Goal: Task Accomplishment & Management: Manage account settings

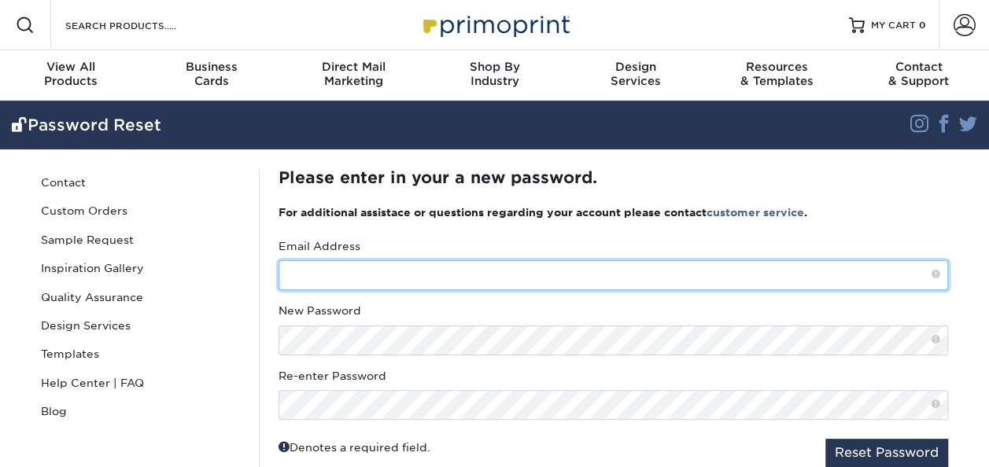
click at [376, 264] on input "text" at bounding box center [612, 275] width 669 height 30
type input "[PERSON_NAME][EMAIL_ADDRESS][PERSON_NAME][DOMAIN_NAME]"
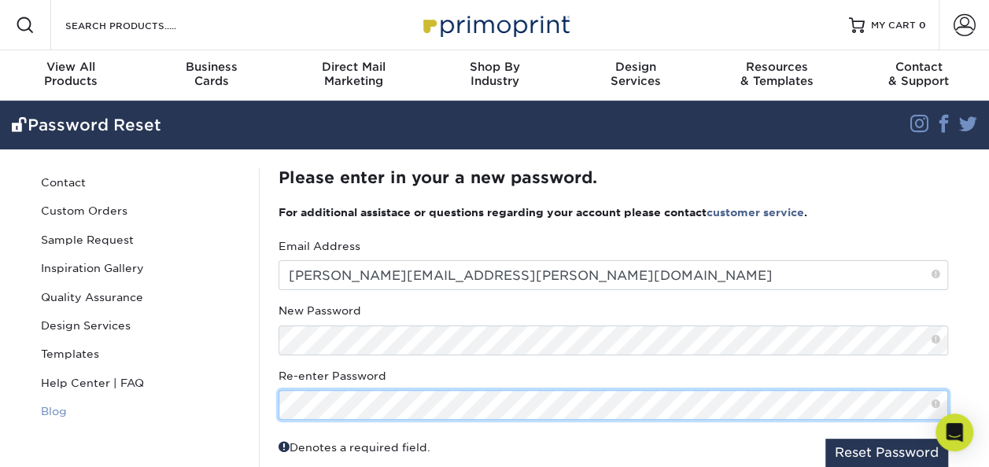
click at [39, 418] on div "Password Reset Contact Custom Orders Sample Request Inspiration Gallery Quality…" at bounding box center [495, 323] width 944 height 349
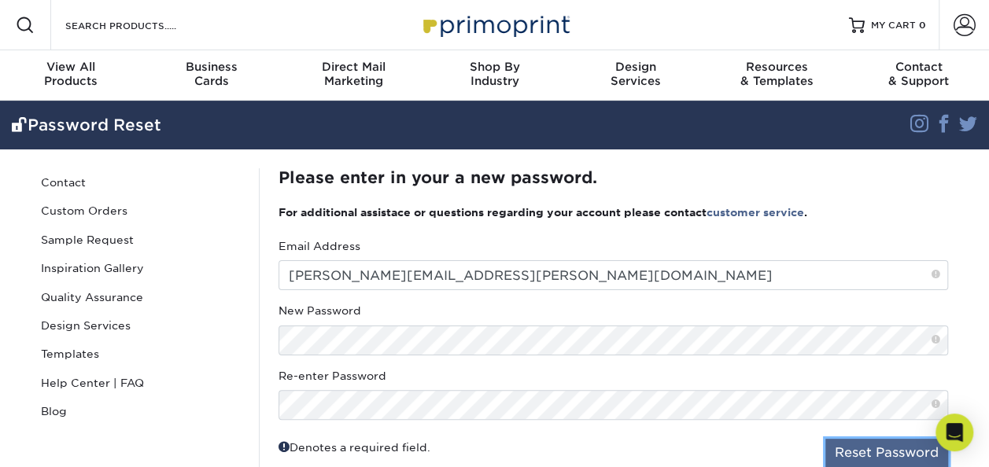
click at [874, 459] on button "Reset Password" at bounding box center [886, 453] width 123 height 28
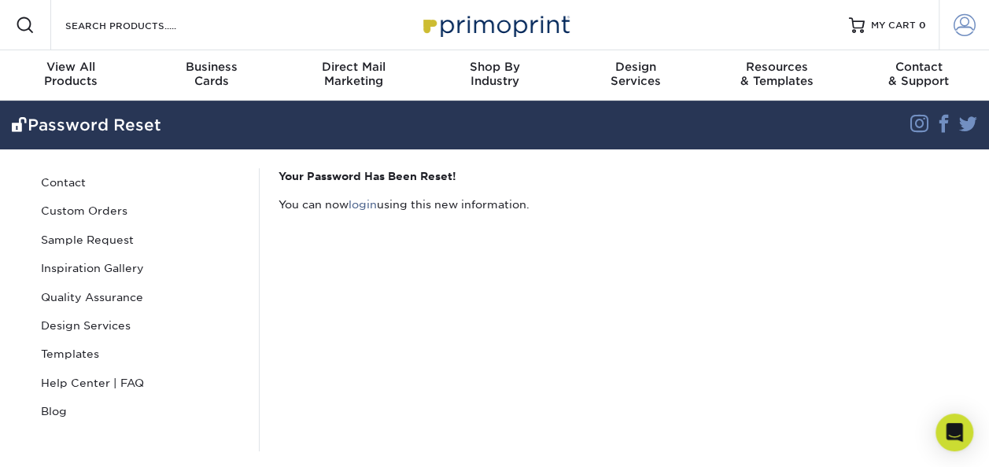
click at [960, 27] on span at bounding box center [964, 25] width 22 height 22
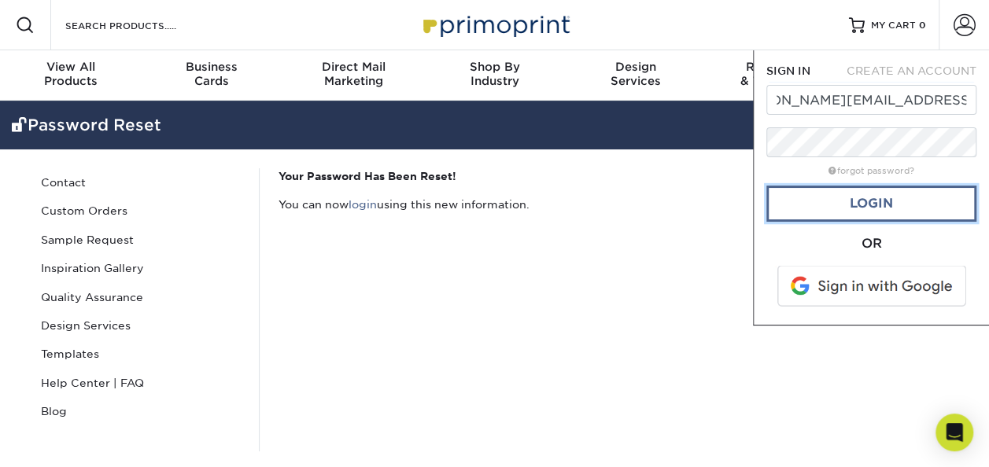
click at [870, 204] on link "Login" at bounding box center [871, 204] width 210 height 36
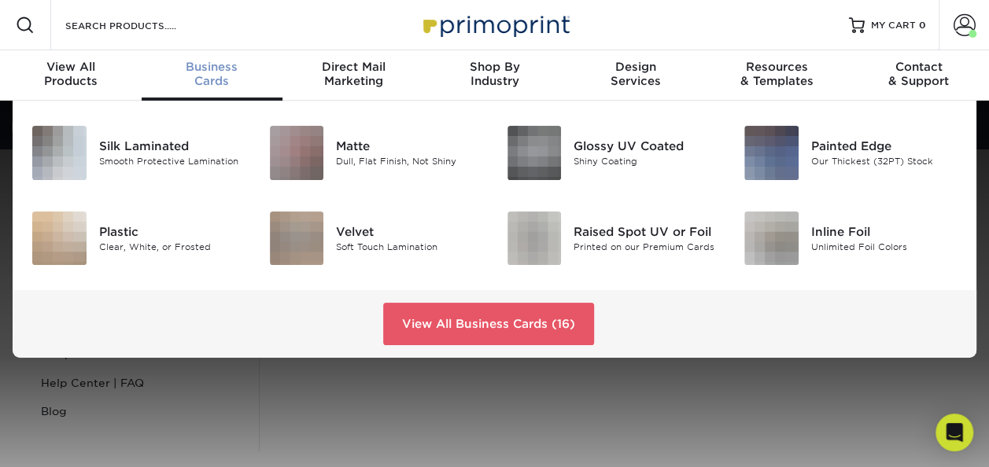
click at [225, 76] on div "Business Cards" at bounding box center [213, 74] width 142 height 28
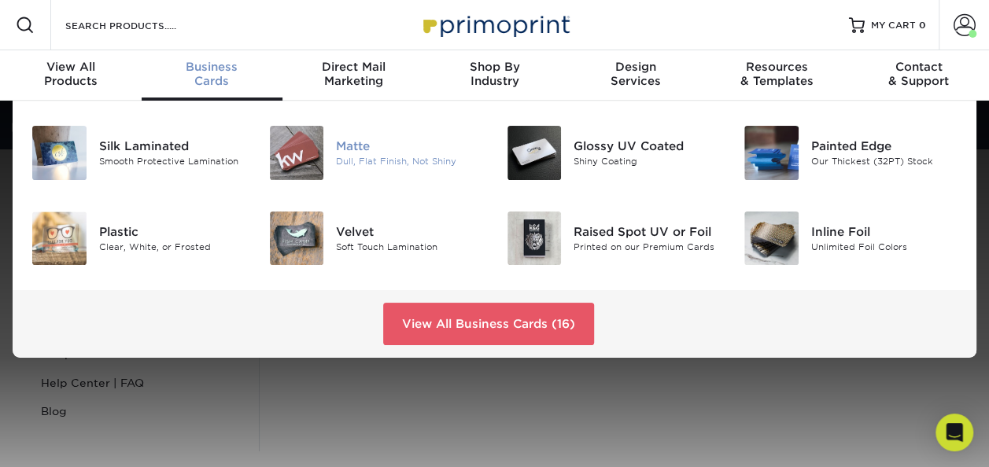
click at [351, 146] on div "Matte" at bounding box center [409, 146] width 146 height 17
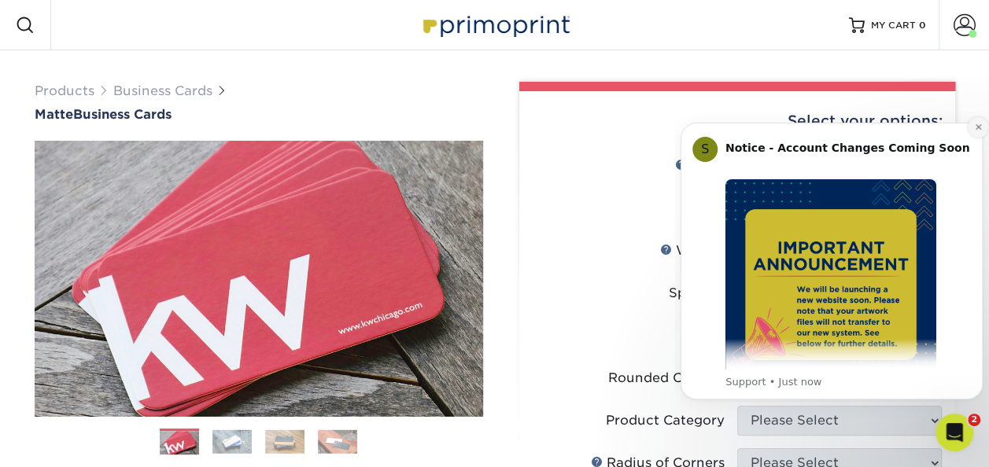
click at [974, 126] on icon "Dismiss notification" at bounding box center [978, 127] width 9 height 9
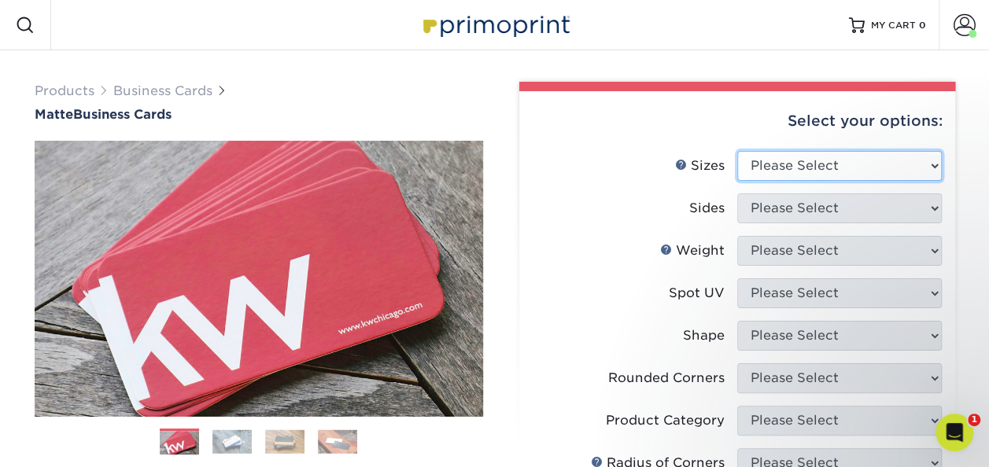
click at [799, 160] on select "Please Select 1.5" x 3.5" - Mini 1.75" x 3.5" - Mini 2" x 2" - Square 2" x 3" -…" at bounding box center [839, 166] width 204 height 30
select select "2.00x3.50"
click at [737, 151] on select "Please Select 1.5" x 3.5" - Mini 1.75" x 3.5" - Mini 2" x 2" - Square 2" x 3" -…" at bounding box center [839, 166] width 204 height 30
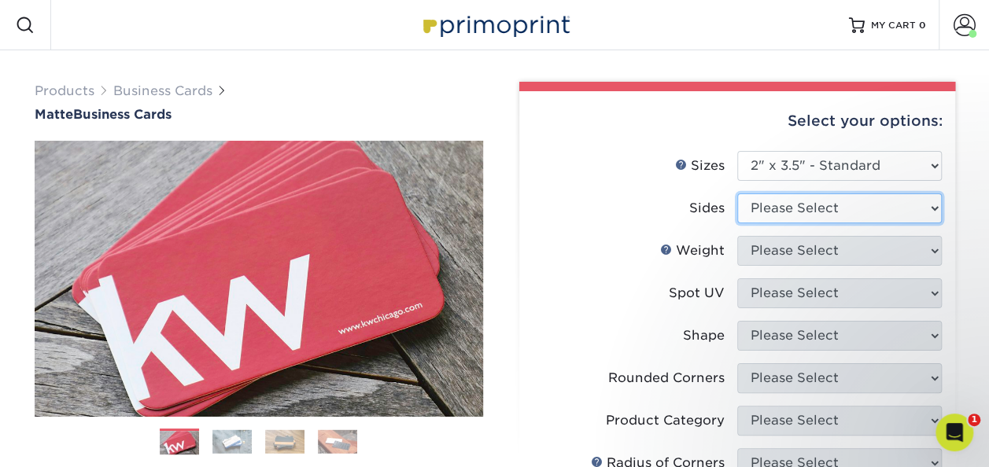
click at [791, 204] on select "Please Select Print Both Sides Print Front Only" at bounding box center [839, 208] width 204 height 30
select select "13abbda7-1d64-4f25-8bb2-c179b224825d"
click at [737, 193] on select "Please Select Print Both Sides Print Front Only" at bounding box center [839, 208] width 204 height 30
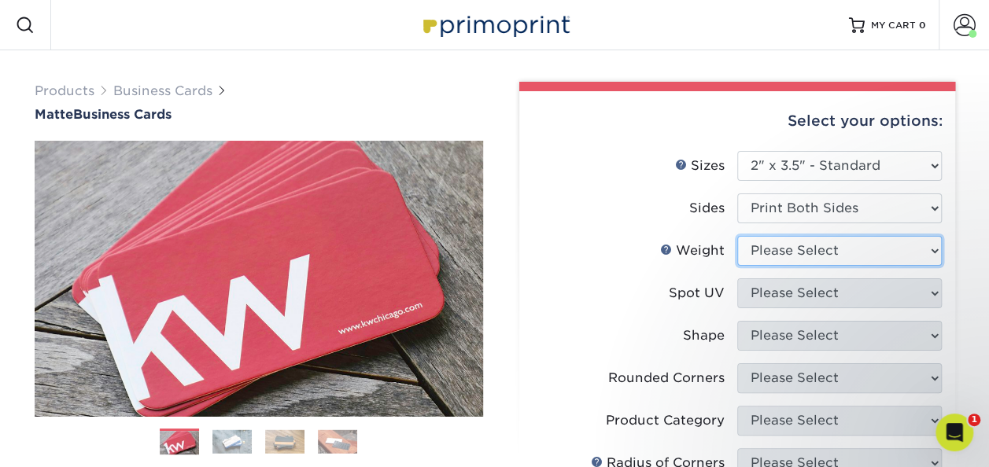
click at [774, 252] on select "Please Select 16PT 14PT" at bounding box center [839, 251] width 204 height 30
select select "16PT"
click at [737, 236] on select "Please Select 16PT 14PT" at bounding box center [839, 251] width 204 height 30
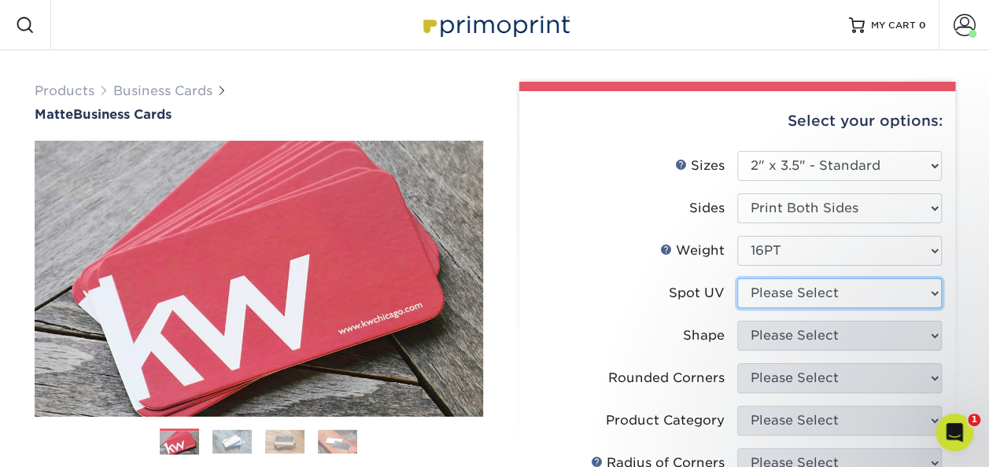
click at [769, 293] on select "Please Select No Spot UV Front and Back (Both Sides) Front Only Back Only" at bounding box center [839, 293] width 204 height 30
drag, startPoint x: 466, startPoint y: 211, endPoint x: 799, endPoint y: 68, distance: 362.6
click at [472, 208] on img at bounding box center [259, 278] width 448 height 448
click at [968, 25] on span at bounding box center [964, 25] width 22 height 22
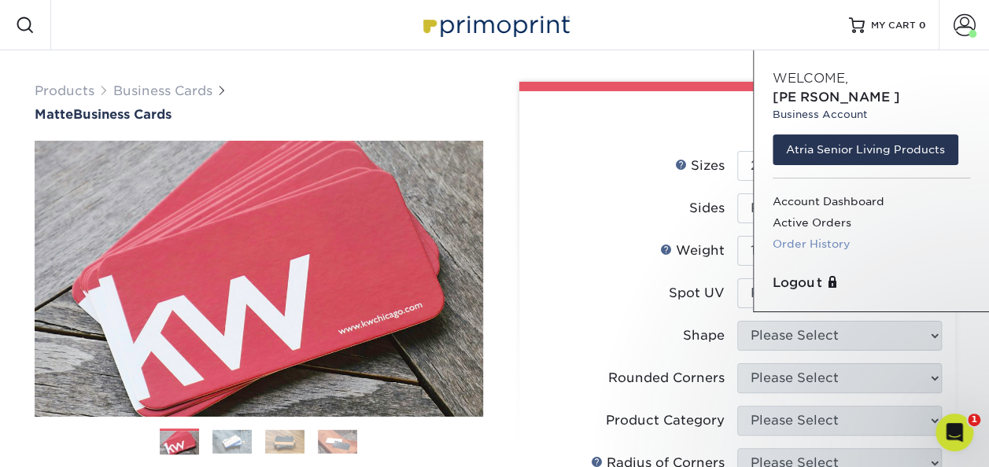
click at [797, 234] on link "Order History" at bounding box center [870, 244] width 197 height 21
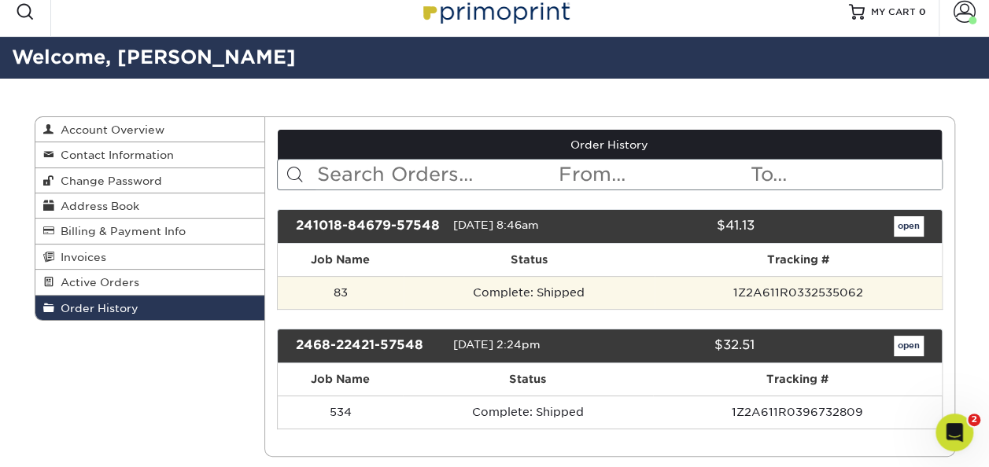
scroll to position [40, 0]
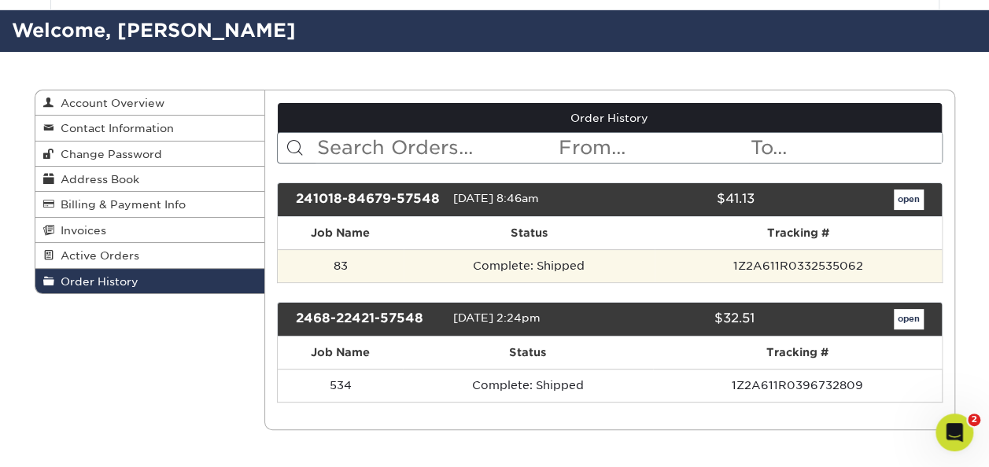
click at [542, 264] on td "Complete: Shipped" at bounding box center [528, 265] width 251 height 33
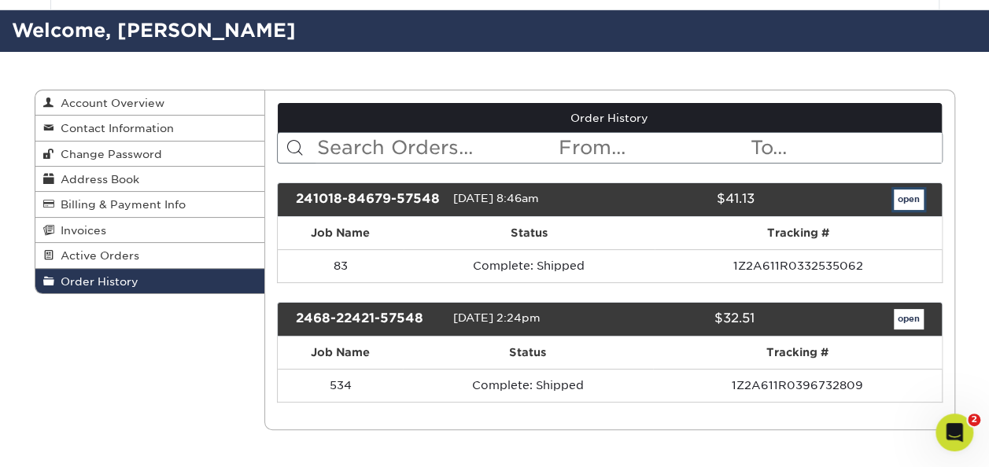
click at [915, 190] on link "open" at bounding box center [908, 200] width 30 height 20
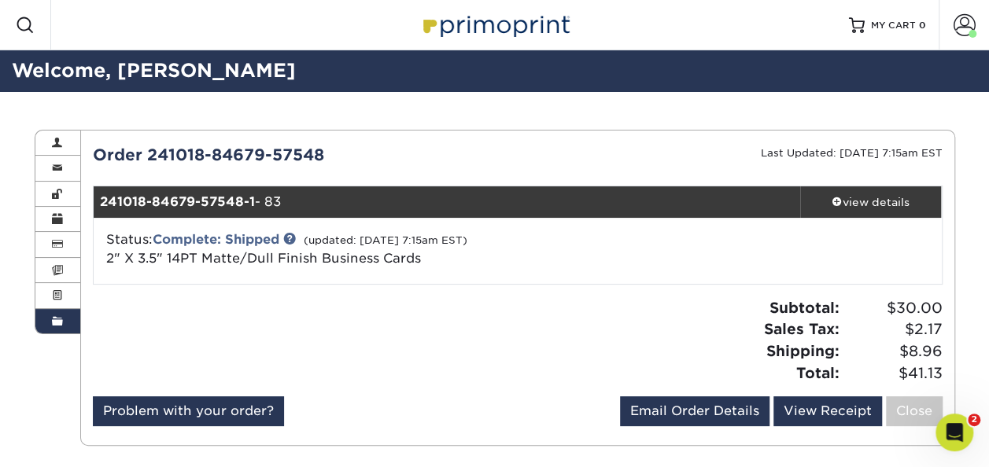
scroll to position [15, 0]
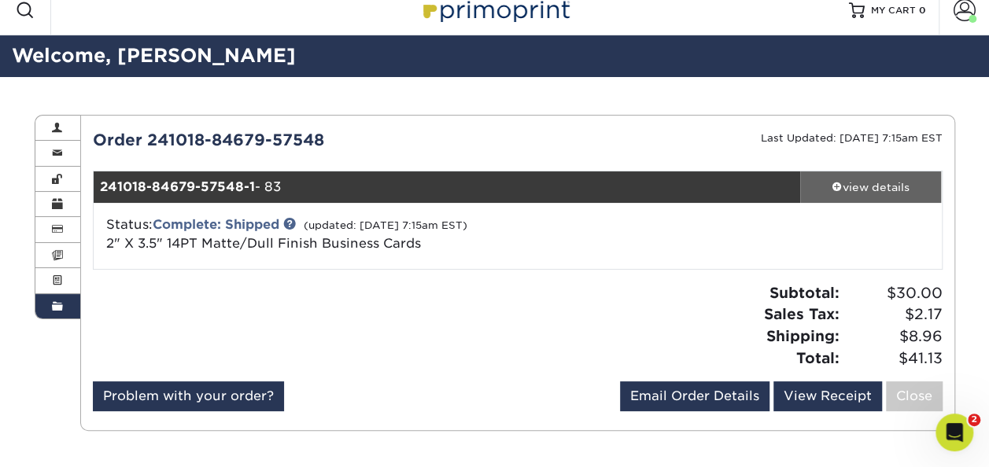
click at [843, 183] on div "view details" at bounding box center [871, 187] width 142 height 16
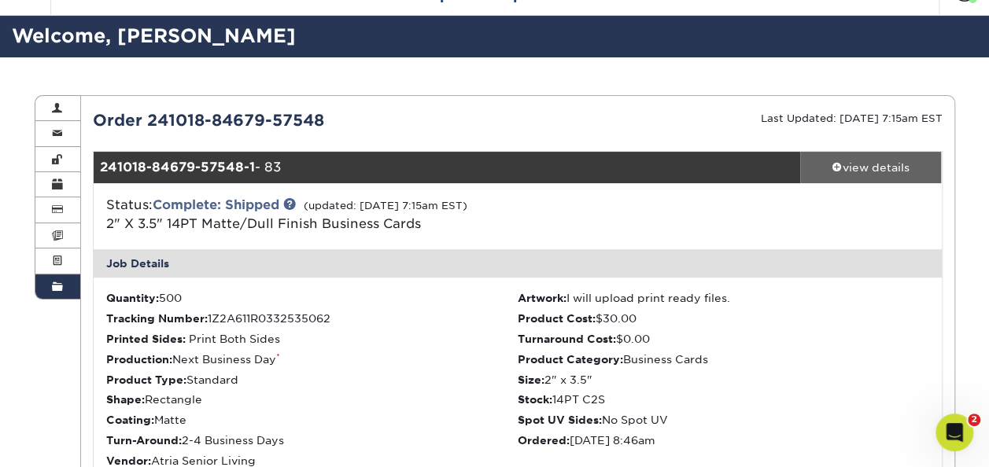
scroll to position [30, 0]
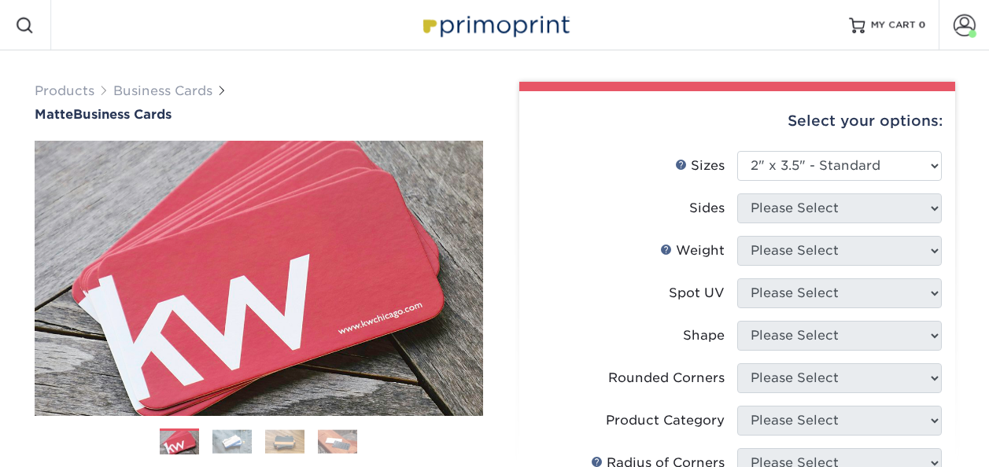
select select "2.00x3.50"
click at [914, 30] on span "MY CART" at bounding box center [893, 25] width 45 height 13
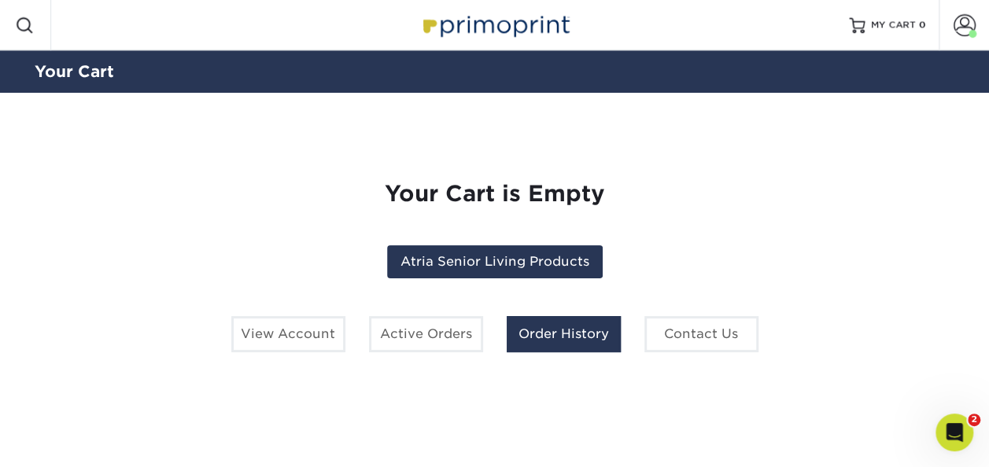
click at [554, 337] on link "Order History" at bounding box center [563, 334] width 114 height 36
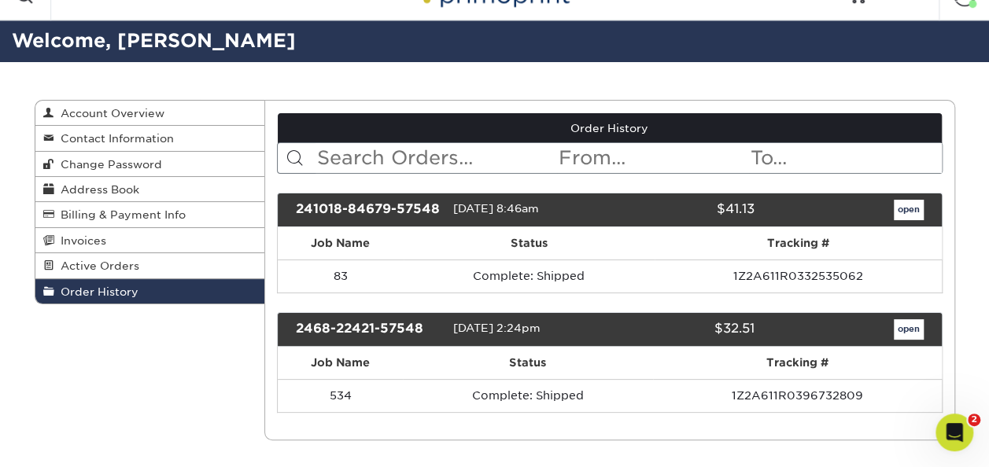
scroll to position [40, 0]
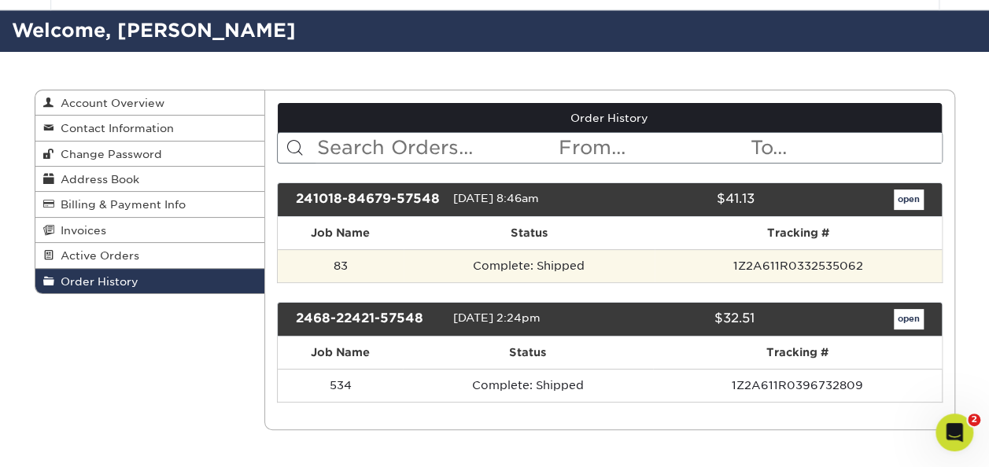
click at [836, 264] on td "1Z2A611R0332535062" at bounding box center [797, 265] width 287 height 33
click at [675, 271] on td "1Z2A611R0332535062" at bounding box center [797, 265] width 287 height 33
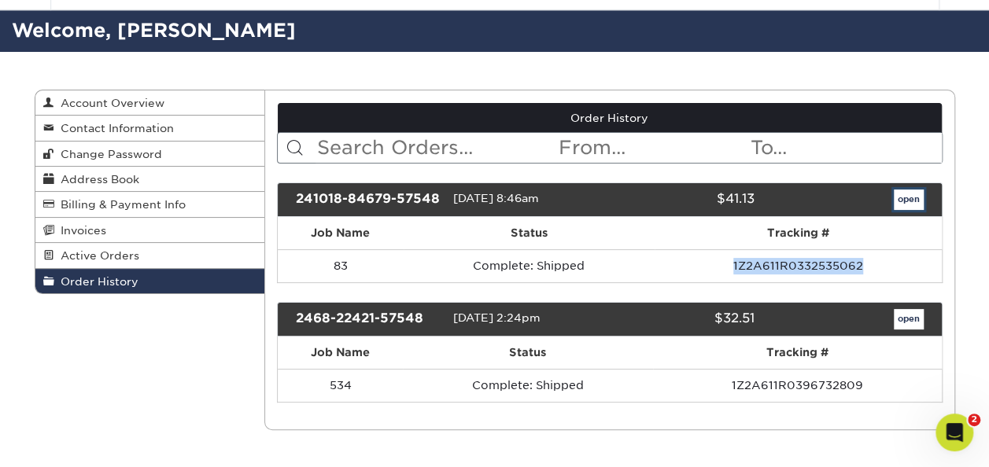
drag, startPoint x: 675, startPoint y: 271, endPoint x: 904, endPoint y: 193, distance: 242.2
click at [904, 193] on link "open" at bounding box center [908, 200] width 30 height 20
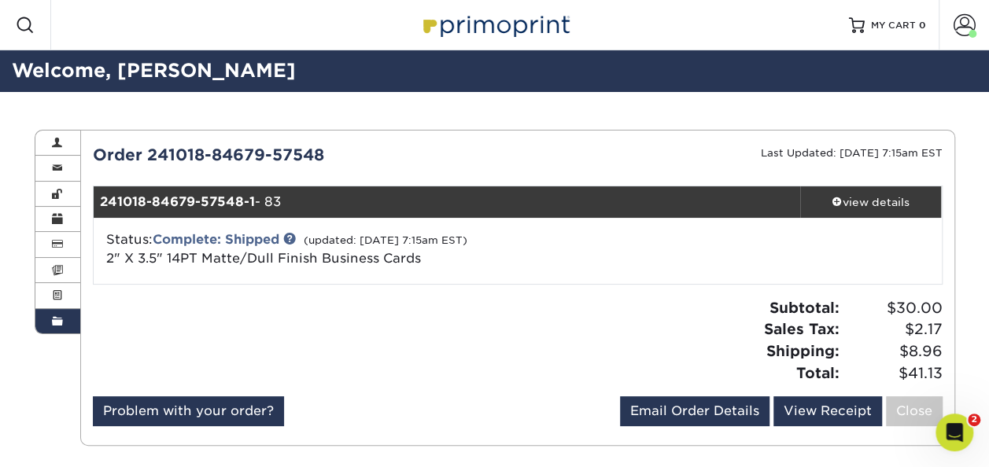
scroll to position [15, 0]
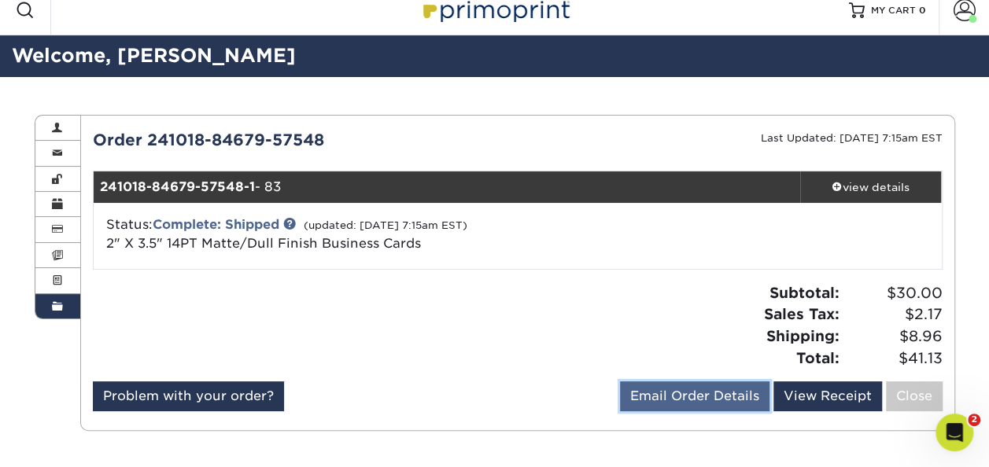
click at [670, 389] on link "Email Order Details" at bounding box center [694, 396] width 149 height 30
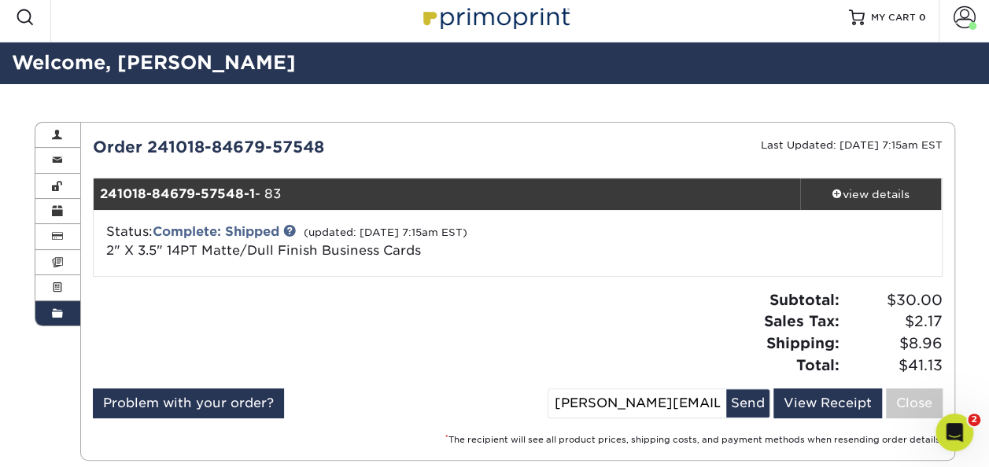
scroll to position [0, 0]
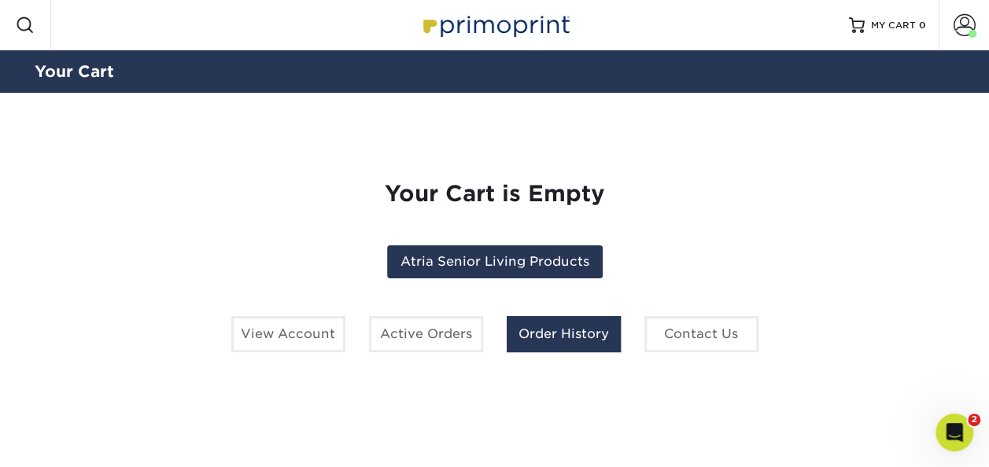
click at [574, 338] on link "Order History" at bounding box center [563, 334] width 114 height 36
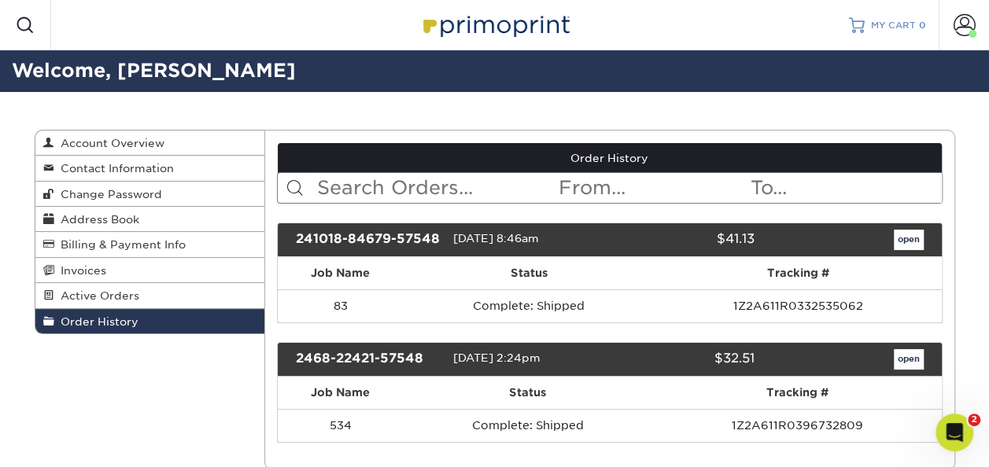
click at [899, 20] on span "MY CART" at bounding box center [893, 25] width 45 height 13
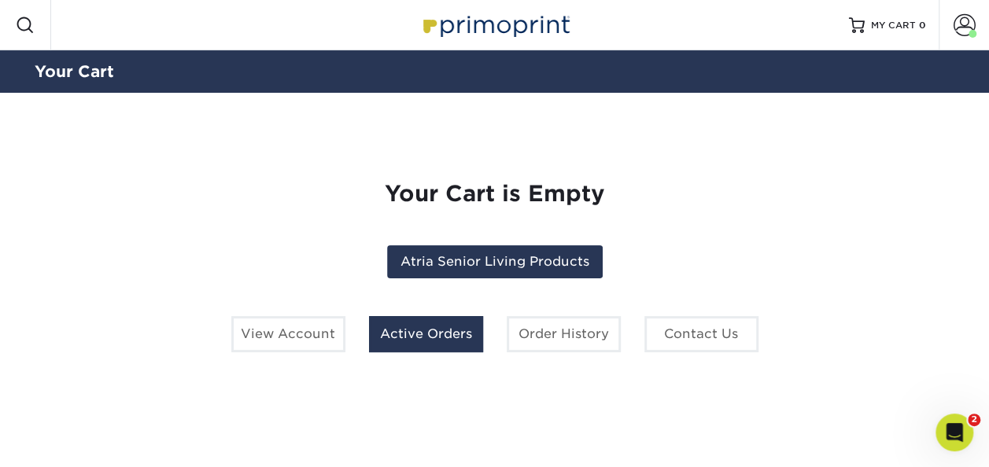
click at [446, 336] on link "Active Orders" at bounding box center [426, 334] width 114 height 36
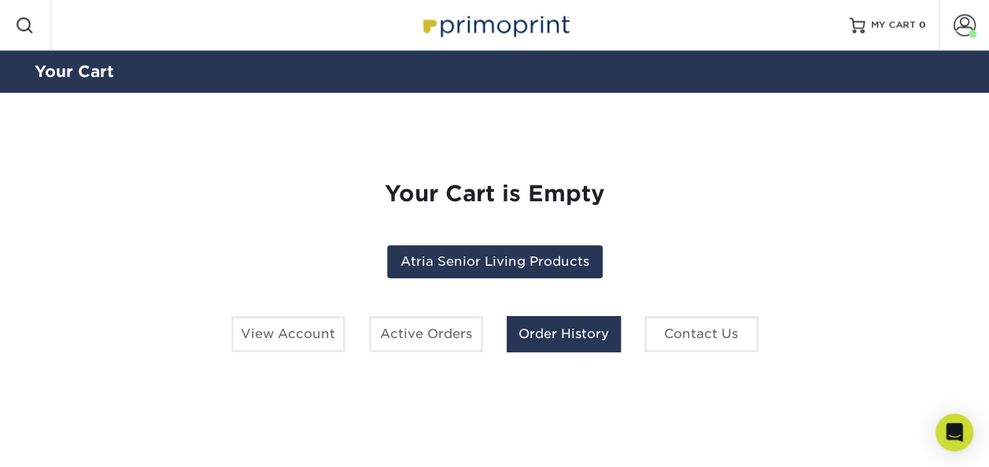
click at [529, 341] on link "Order History" at bounding box center [563, 334] width 114 height 36
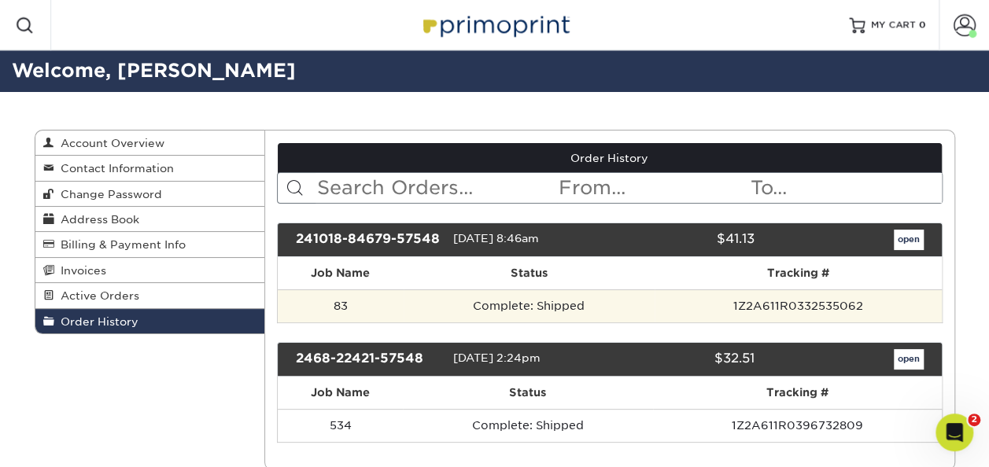
click at [434, 310] on td "Complete: Shipped" at bounding box center [528, 305] width 251 height 33
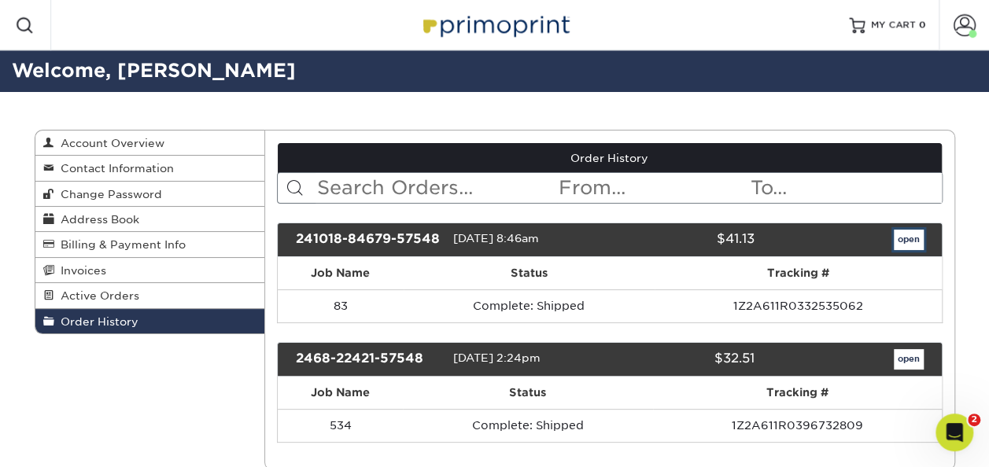
click at [906, 230] on link "open" at bounding box center [908, 240] width 30 height 20
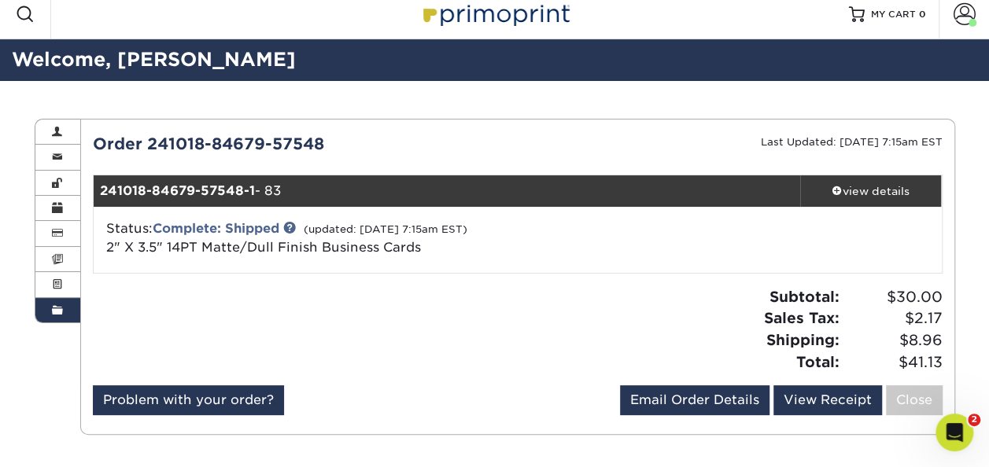
scroll to position [15, 0]
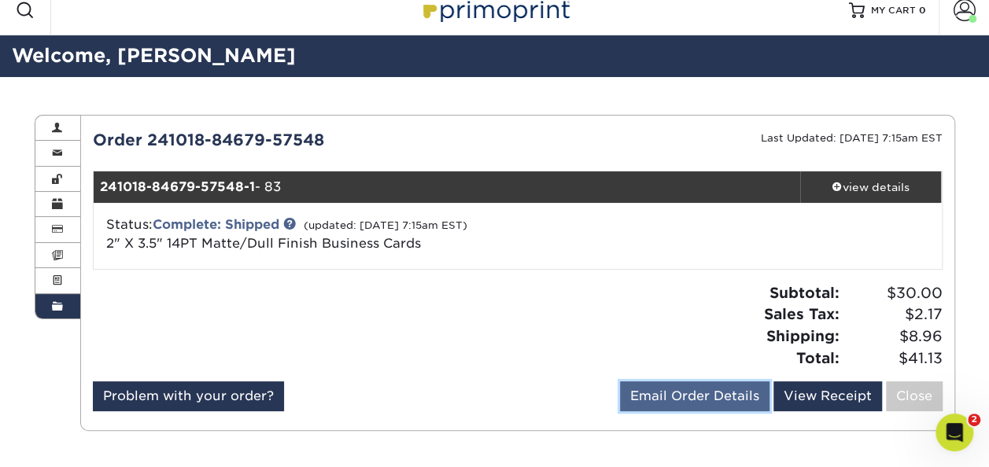
click at [672, 393] on link "Email Order Details" at bounding box center [694, 396] width 149 height 30
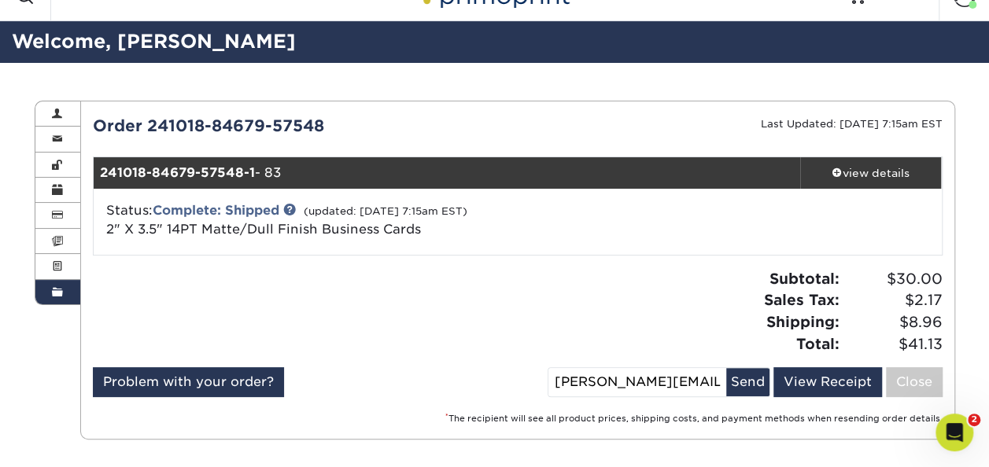
scroll to position [37, 0]
